Goal: Task Accomplishment & Management: Complete application form

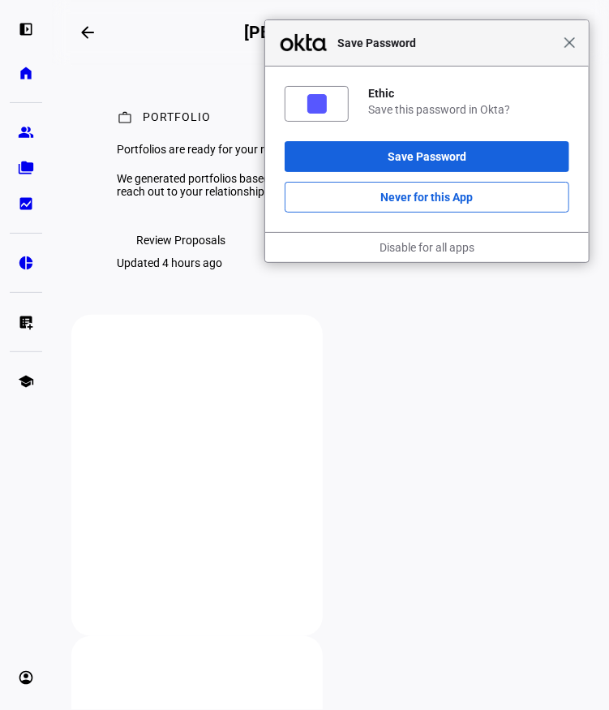
click at [570, 47] on span "Close" at bounding box center [570, 43] width 12 height 12
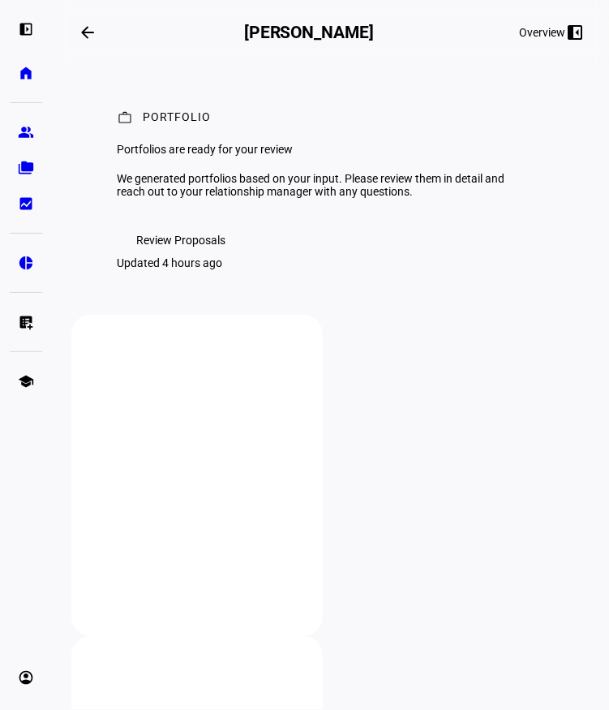
click at [174, 256] on span "Review Proposals" at bounding box center [180, 240] width 89 height 32
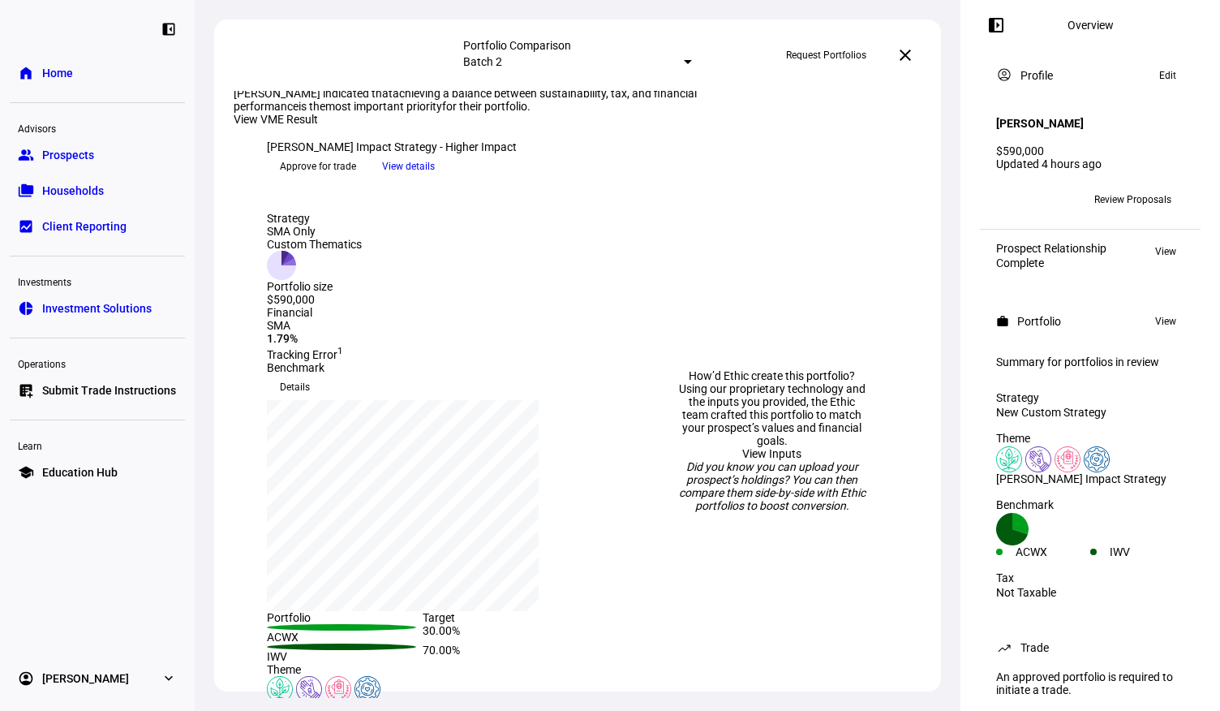
scroll to position [45, 0]
click at [435, 178] on span "View details" at bounding box center [408, 166] width 53 height 24
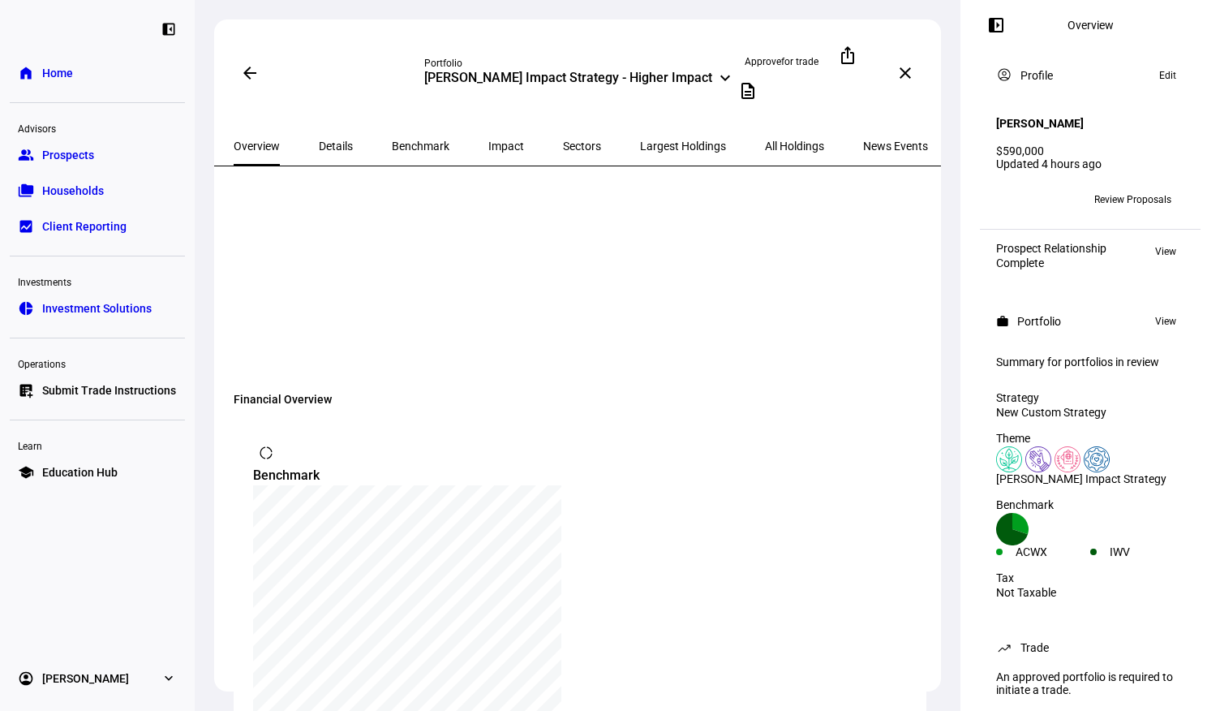
scroll to position [981, 0]
click at [608, 140] on span "All Holdings" at bounding box center [794, 145] width 59 height 11
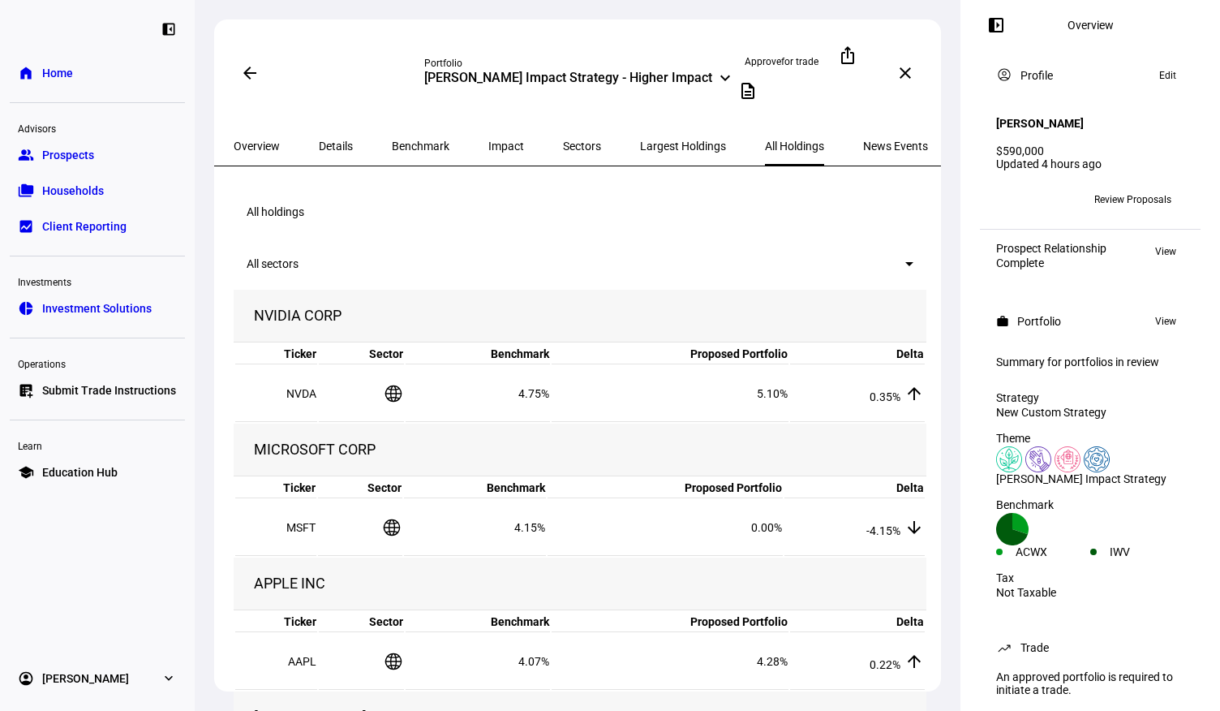
click at [608, 61] on span "Approve for trade" at bounding box center [782, 62] width 74 height 26
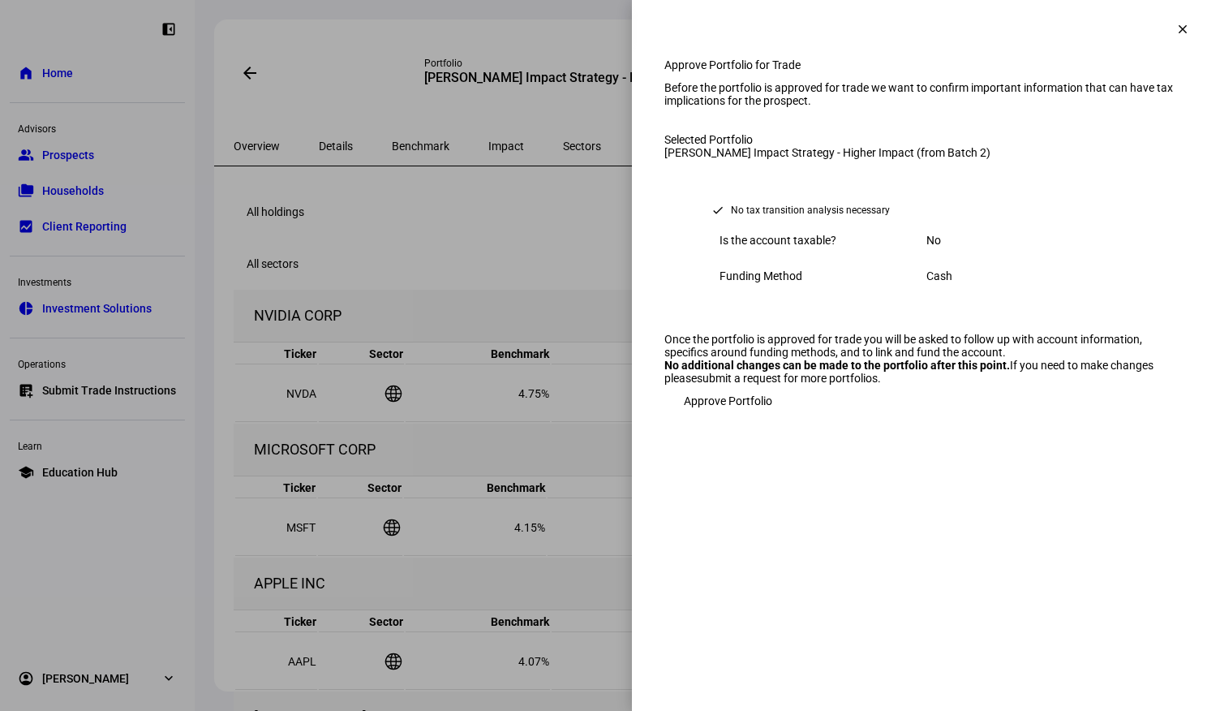
click at [608, 417] on span "Approve Portfolio" at bounding box center [728, 401] width 88 height 32
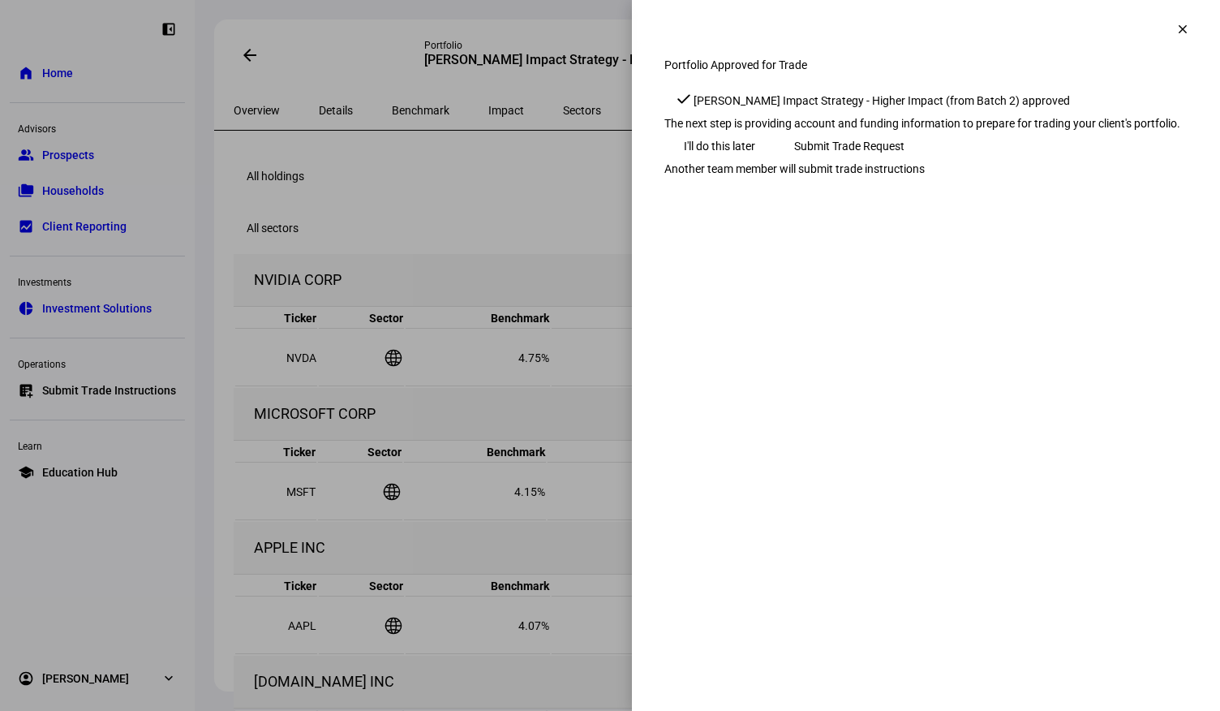
click at [608, 162] on span "Submit Trade Request" at bounding box center [849, 146] width 110 height 32
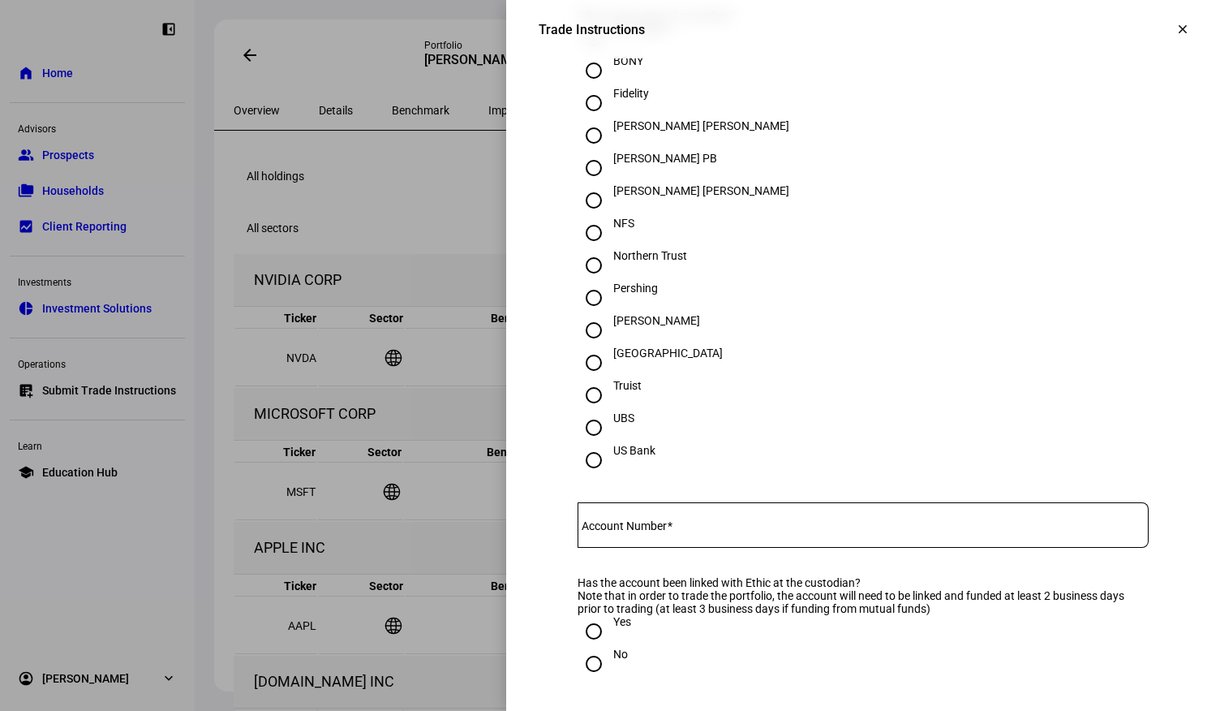
scroll to position [497, 0]
click at [608, 325] on div "[PERSON_NAME]" at bounding box center [656, 318] width 87 height 13
click at [603, 344] on input "[PERSON_NAME]" at bounding box center [594, 328] width 32 height 32
radio input "true"
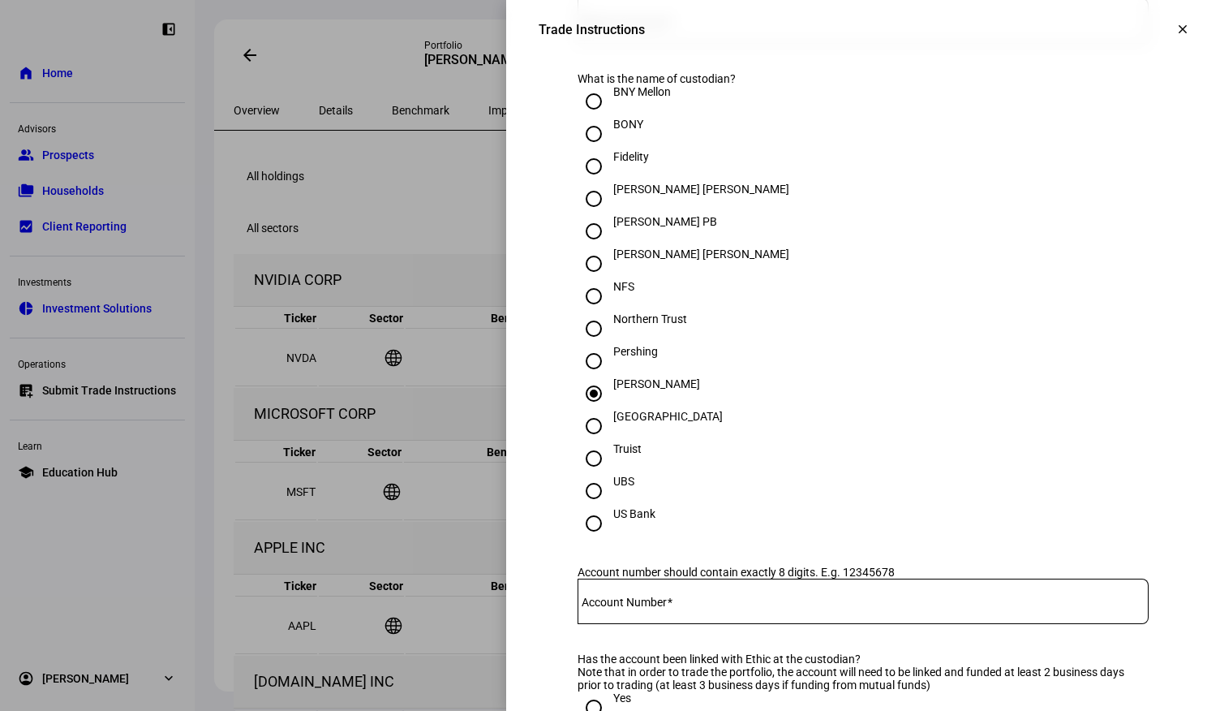
scroll to position [299, 0]
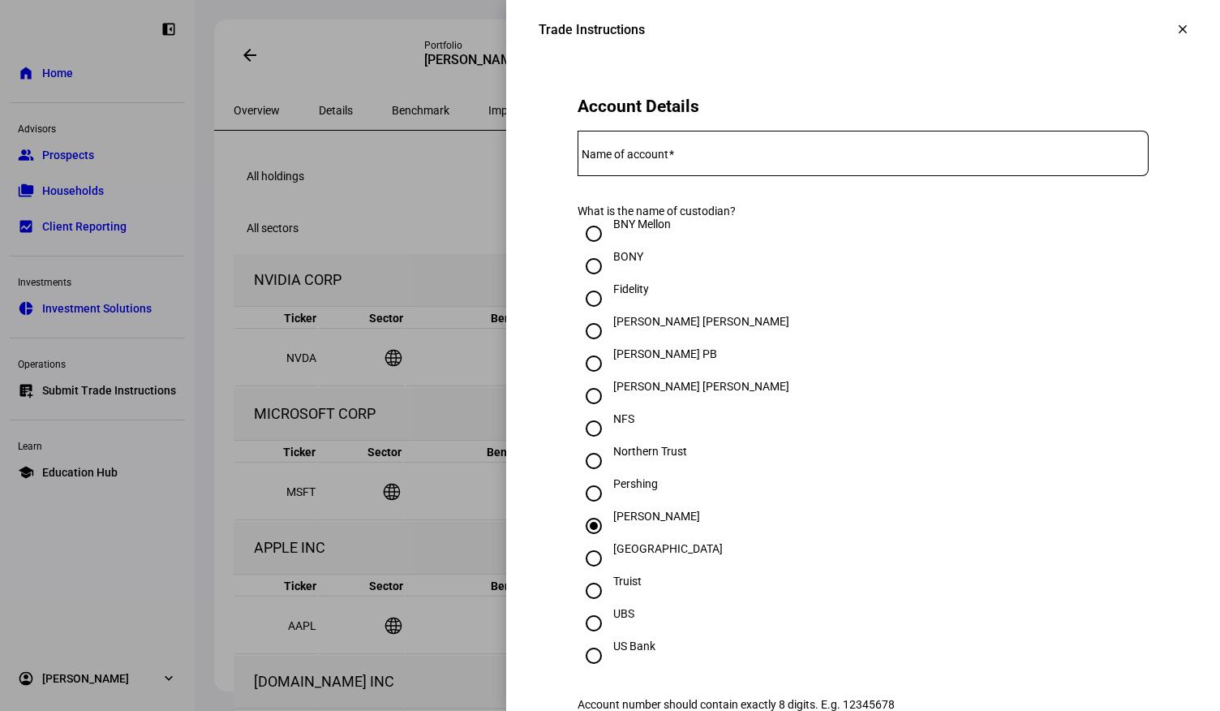
click at [608, 157] on input "Name of account" at bounding box center [863, 150] width 571 height 13
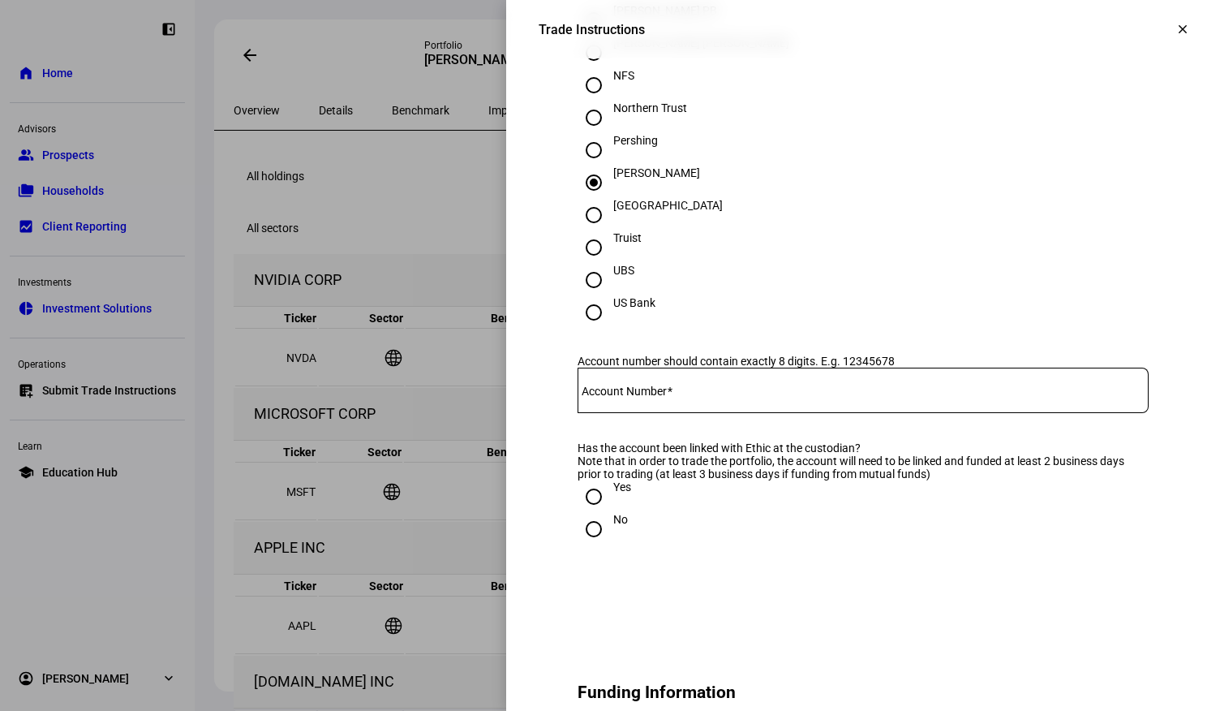
scroll to position [722, 0]
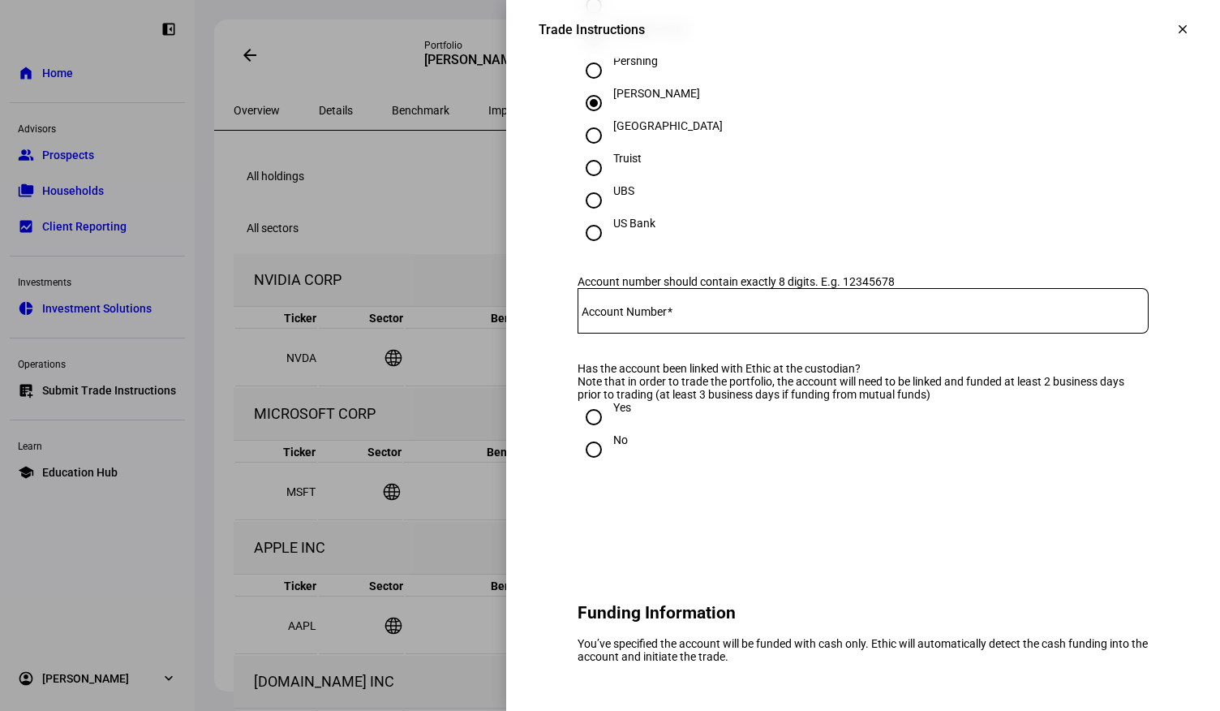
type input "[PERSON_NAME] Inherited IRA"
click at [608, 333] on div at bounding box center [863, 310] width 571 height 45
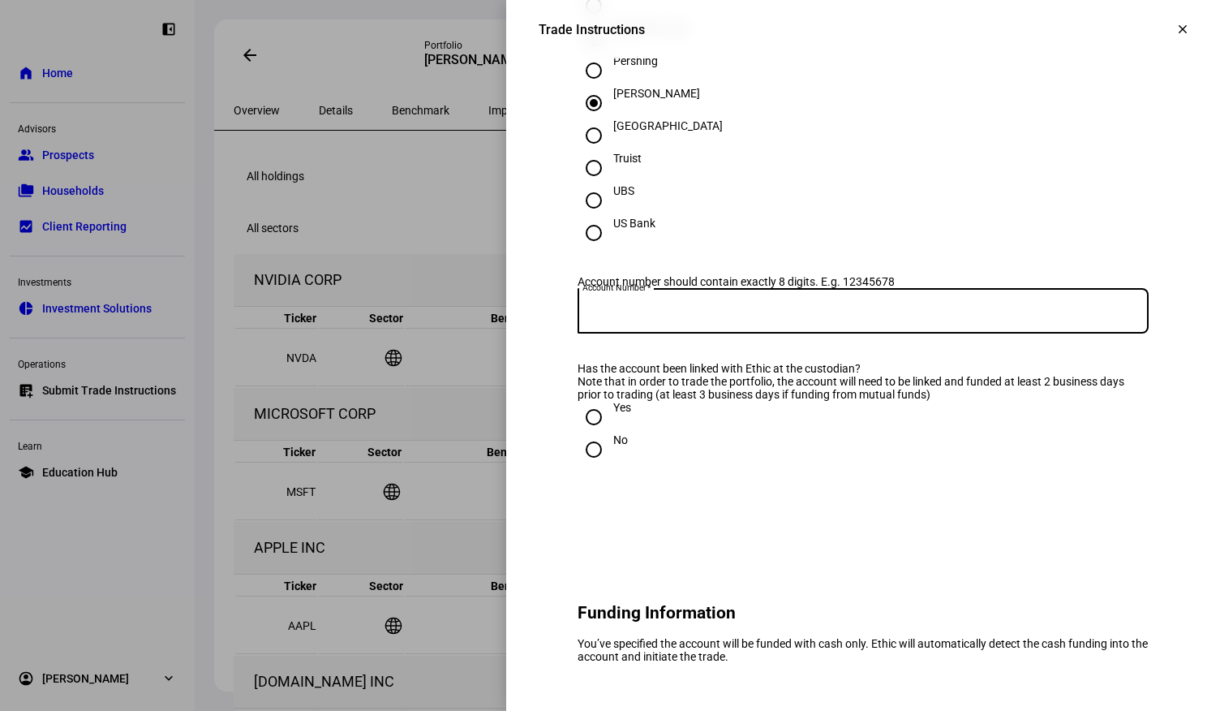
paste input "72276633"
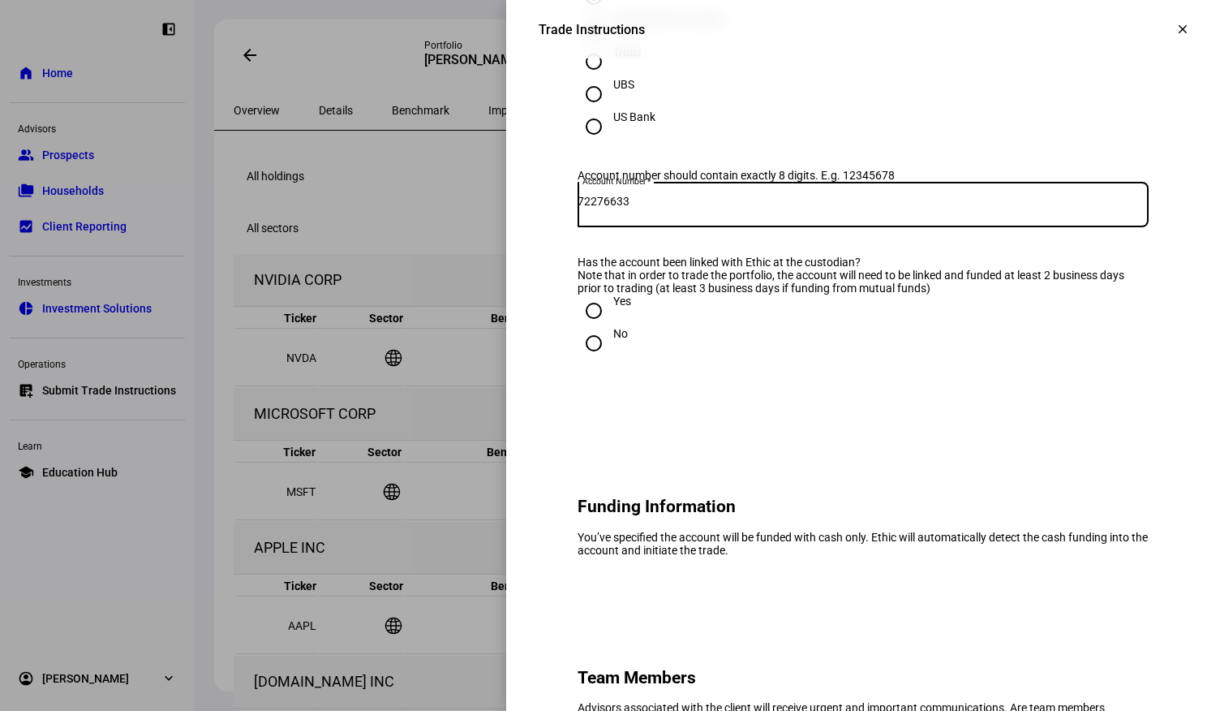
type input "72276633"
click at [608, 307] on div "Yes" at bounding box center [622, 301] width 18 height 13
click at [604, 327] on input "Yes" at bounding box center [594, 311] width 32 height 32
radio input "true"
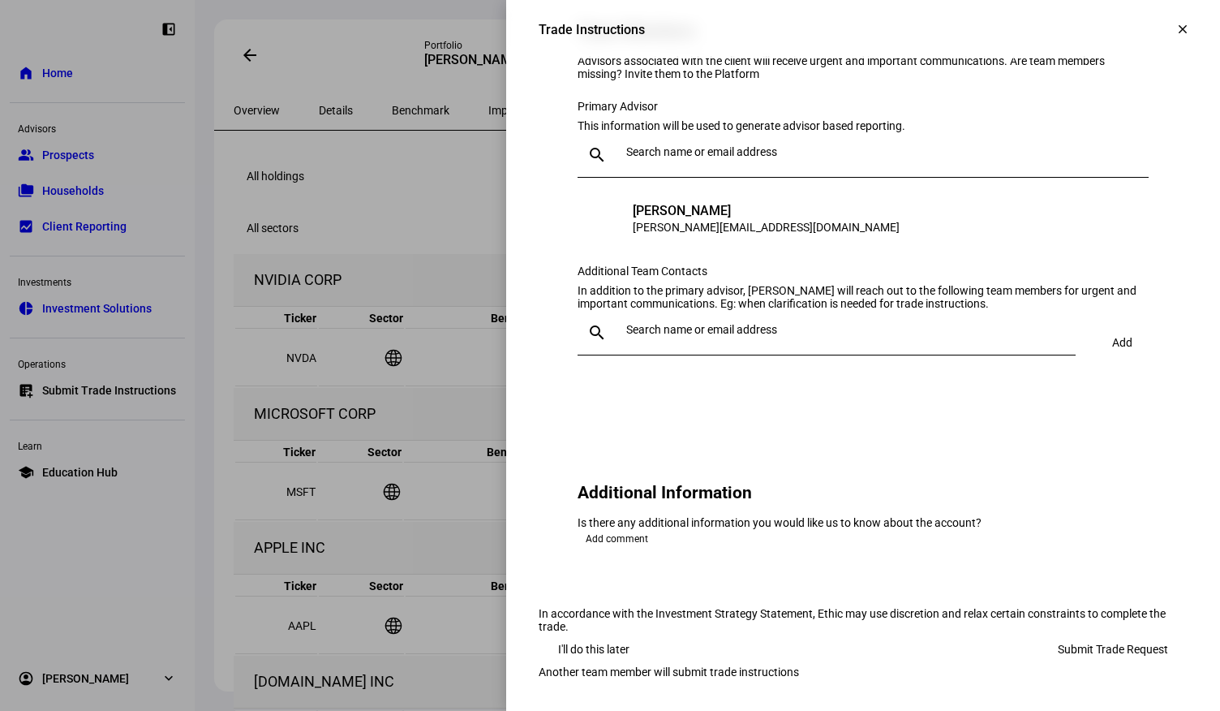
scroll to position [1683, 0]
click at [608, 633] on span "Submit Trade Request" at bounding box center [1113, 649] width 110 height 32
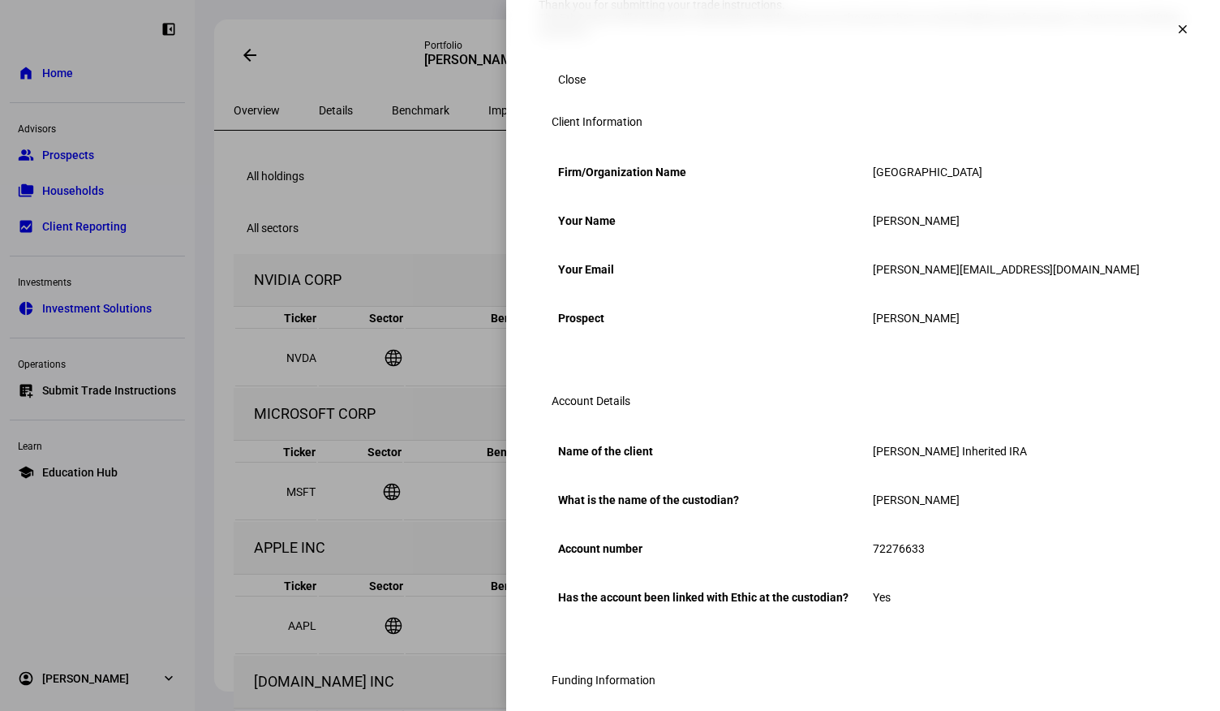
scroll to position [0, 0]
